Goal: Navigation & Orientation: Find specific page/section

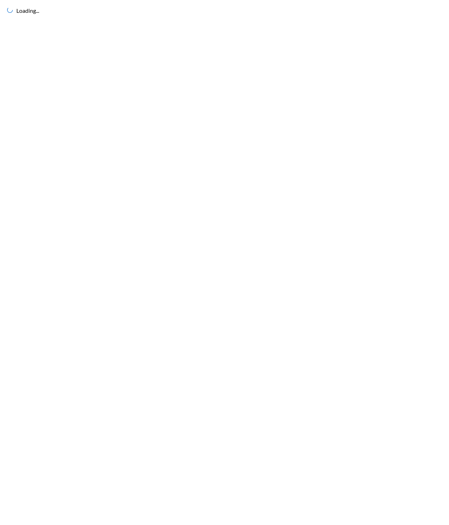
click at [225, 114] on div "Loading..." at bounding box center [224, 262] width 449 height 525
click at [289, 134] on div "Loading..." at bounding box center [224, 262] width 449 height 525
click at [326, 147] on div "Loading..." at bounding box center [224, 262] width 449 height 525
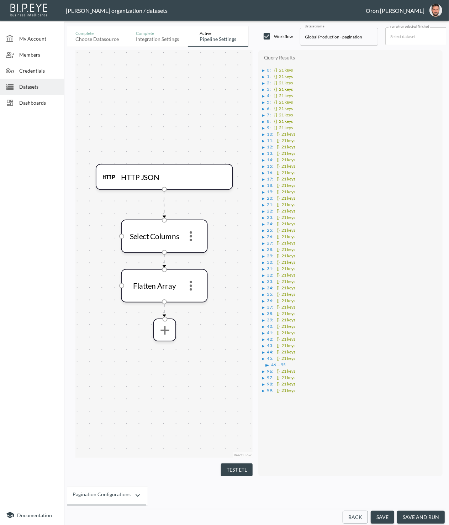
click at [274, 16] on header "Zach Bailet organization / datasets Oron Bendavid" at bounding box center [224, 10] width 449 height 21
click at [23, 100] on span "Dashboards" at bounding box center [38, 102] width 39 height 7
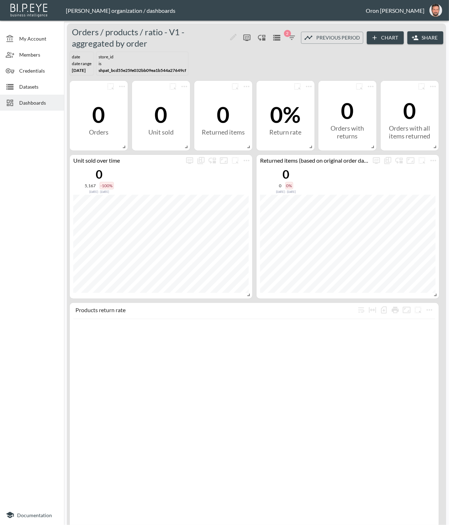
click at [422, 65] on div "date DATE RANGE May 01, 2025 store_id IS 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" at bounding box center [256, 63] width 379 height 29
click at [42, 81] on div "Datasets" at bounding box center [32, 87] width 64 height 16
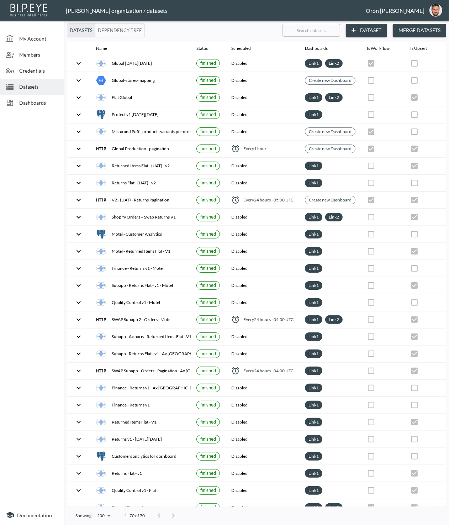
click at [252, 29] on div "Datasets Dependency Tree" at bounding box center [172, 30] width 210 height 14
